Goal: Find specific page/section: Find specific page/section

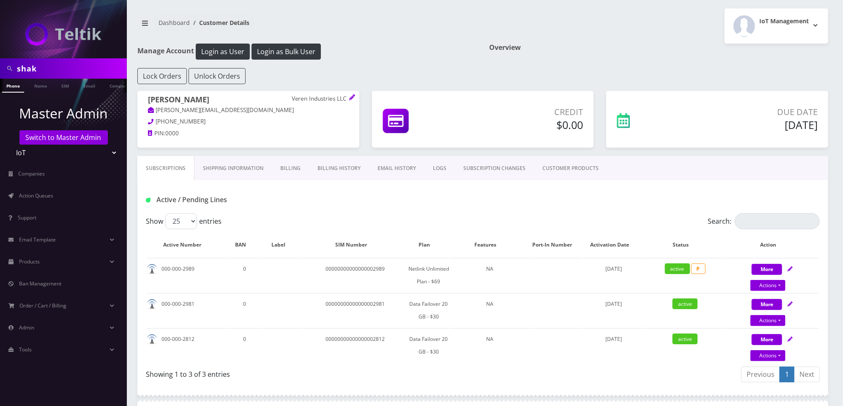
click at [47, 66] on input "shak" at bounding box center [71, 68] width 108 height 16
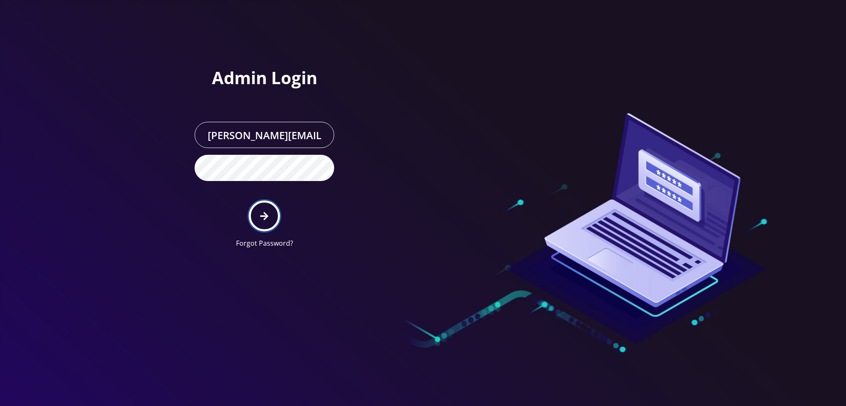
click at [254, 216] on button "submit" at bounding box center [264, 215] width 31 height 31
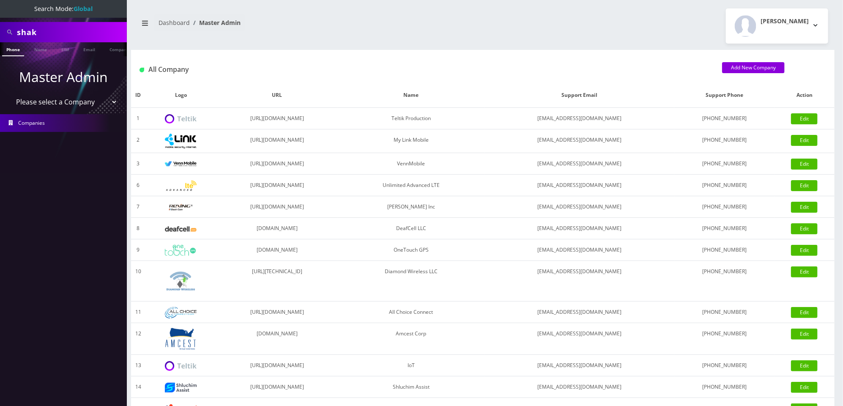
click at [94, 31] on input "shak" at bounding box center [71, 32] width 108 height 16
paste input "888 679348"
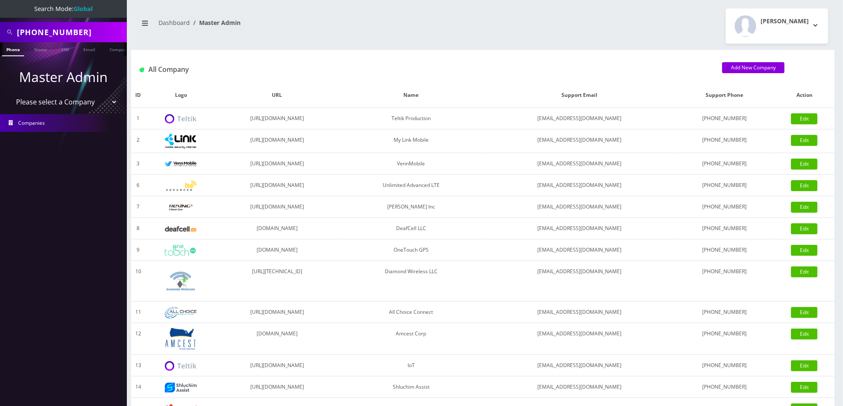
type input "888 6793483"
click at [11, 52] on link "Phone" at bounding box center [13, 49] width 22 height 14
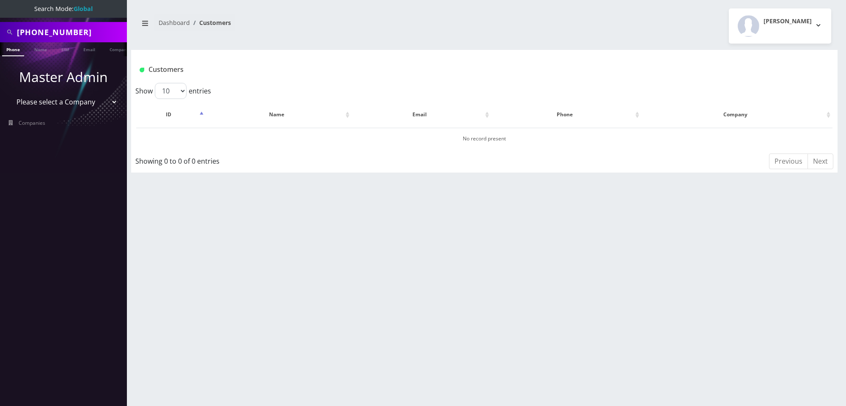
click at [34, 35] on input "888 6793483" at bounding box center [71, 32] width 108 height 16
type input "8886793483"
click at [106, 34] on input "8886793483" at bounding box center [71, 32] width 108 height 16
click at [14, 49] on link "Phone" at bounding box center [13, 49] width 22 height 14
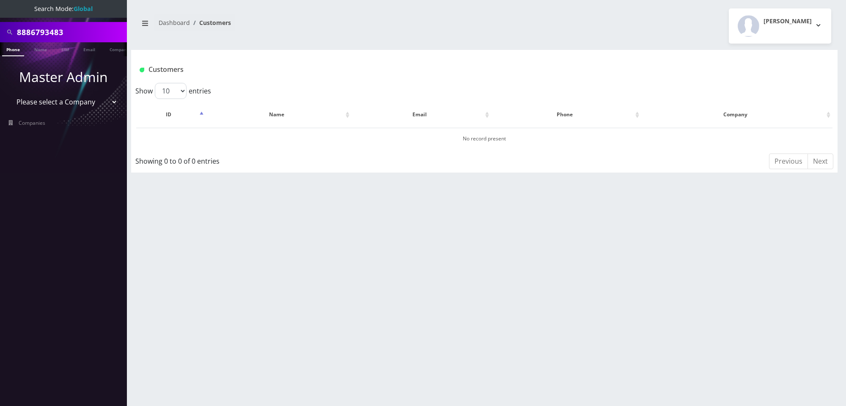
click at [14, 49] on link "Phone" at bounding box center [13, 49] width 22 height 14
click at [103, 26] on input "8886793483" at bounding box center [71, 32] width 108 height 16
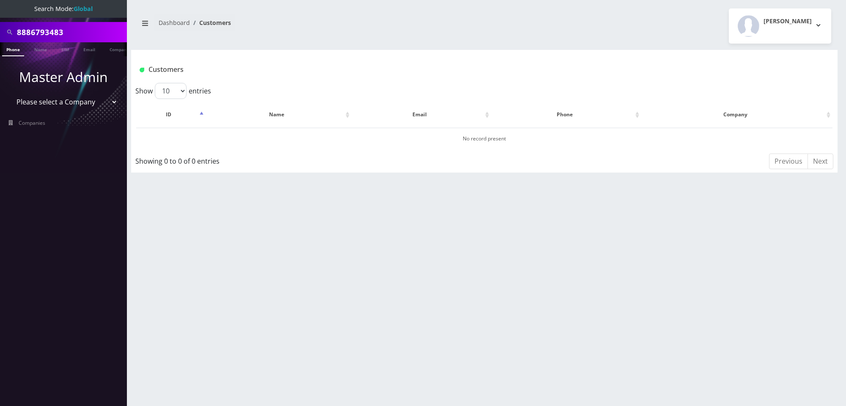
paste input "text"
type input "6793483"
click at [14, 51] on link "Phone" at bounding box center [13, 49] width 22 height 14
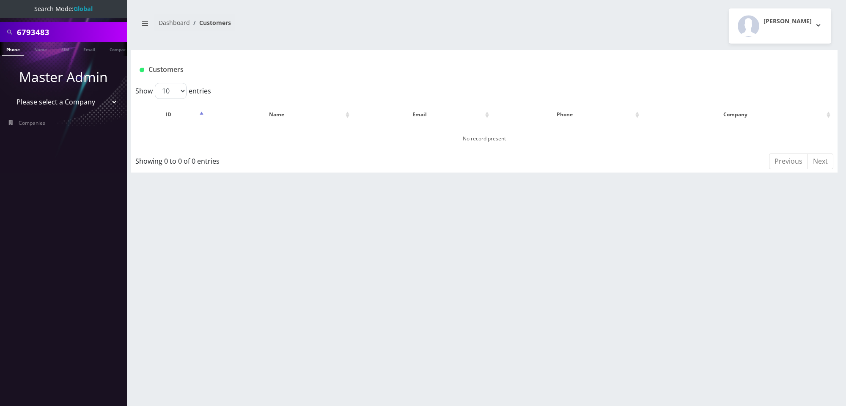
click at [14, 51] on link "Phone" at bounding box center [13, 49] width 22 height 14
click at [60, 36] on input "6793483" at bounding box center [71, 32] width 108 height 16
click at [97, 27] on input "6793483" at bounding box center [71, 32] width 108 height 16
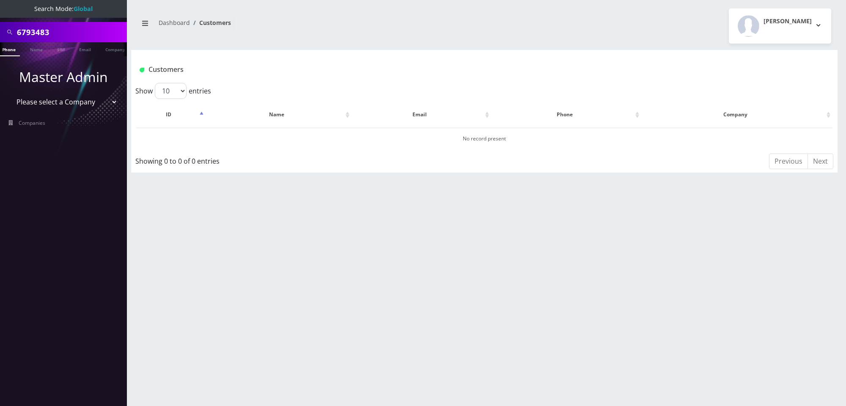
click at [97, 27] on input "6793483" at bounding box center [71, 32] width 108 height 16
paste input "516506"
type input "5165063"
click at [8, 48] on link "Phone" at bounding box center [9, 49] width 22 height 14
